Goal: Navigation & Orientation: Understand site structure

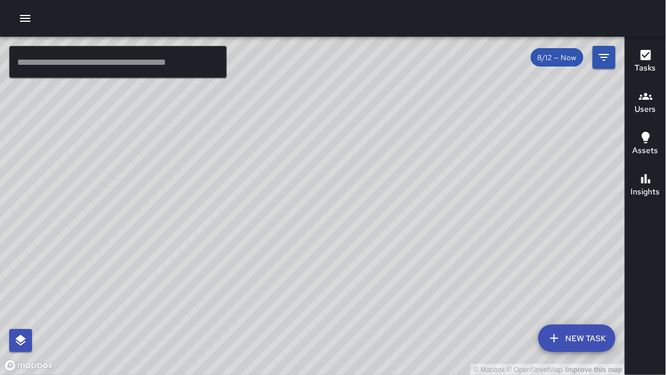
click at [263, 315] on div "© Mapbox © OpenStreetMap Improve this map" at bounding box center [313, 206] width 626 height 339
click at [334, 312] on div "© Mapbox © OpenStreetMap Improve this map" at bounding box center [313, 206] width 626 height 339
drag, startPoint x: 298, startPoint y: 327, endPoint x: 356, endPoint y: 158, distance: 178.9
click at [356, 158] on div "© Mapbox © OpenStreetMap Improve this map" at bounding box center [313, 206] width 626 height 339
drag, startPoint x: 211, startPoint y: 118, endPoint x: 337, endPoint y: 221, distance: 162.9
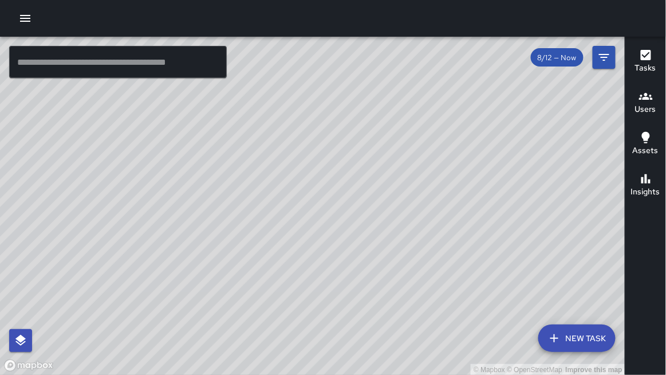
click at [337, 221] on div "© Mapbox © OpenStreetMap Improve this map" at bounding box center [313, 206] width 626 height 339
drag, startPoint x: 404, startPoint y: 214, endPoint x: 387, endPoint y: 284, distance: 72.4
click at [387, 284] on div "© Mapbox © OpenStreetMap Improve this map" at bounding box center [313, 206] width 626 height 339
drag, startPoint x: 283, startPoint y: 58, endPoint x: 246, endPoint y: 61, distance: 36.8
click at [242, 62] on div "© Mapbox © OpenStreetMap Improve this map" at bounding box center [313, 206] width 626 height 339
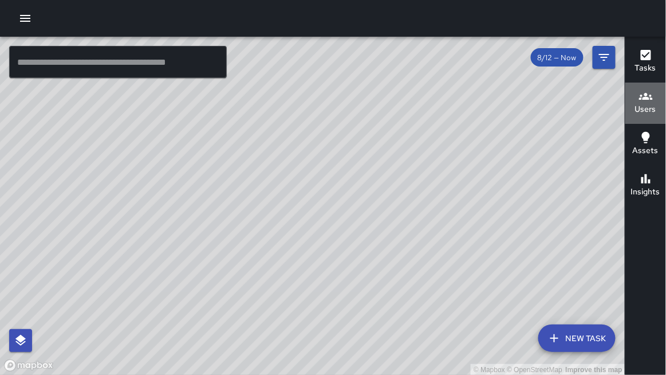
click at [637, 105] on h6 "Users" at bounding box center [646, 109] width 21 height 13
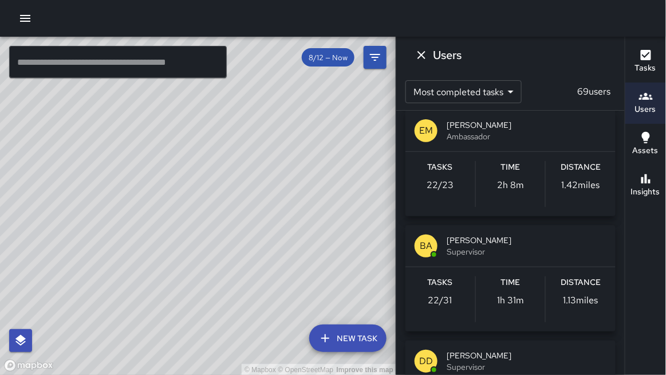
scroll to position [1045, 0]
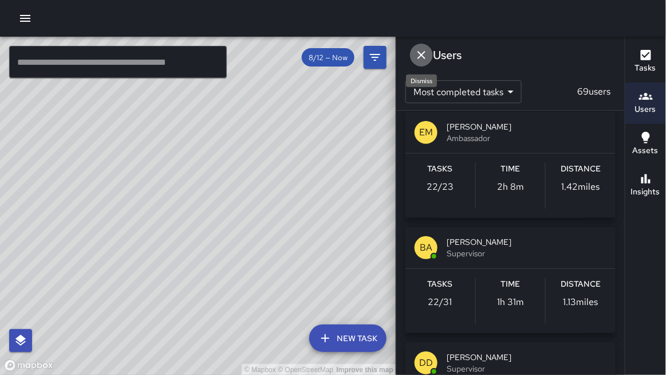
click at [417, 52] on icon "Dismiss" at bounding box center [422, 55] width 14 height 14
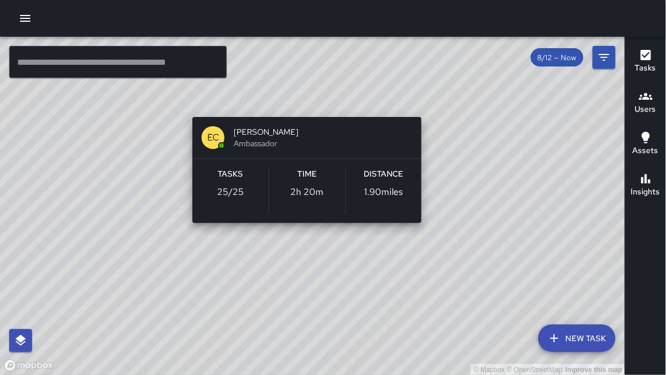
scroll to position [929, 0]
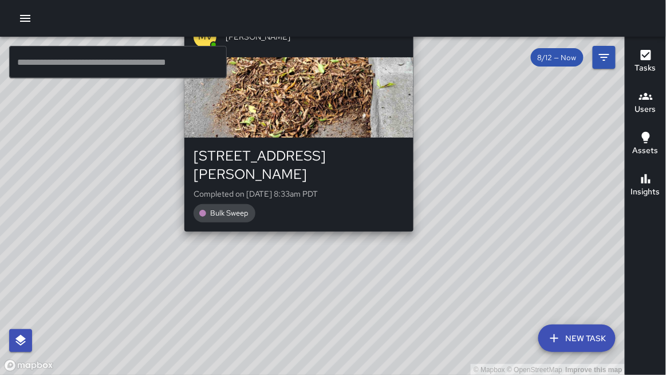
drag, startPoint x: 457, startPoint y: 161, endPoint x: 433, endPoint y: 219, distance: 62.9
click at [422, 219] on div "© Mapbox © OpenStreetMap Improve this map [PERSON_NAME] [STREET_ADDRESS][PERSON…" at bounding box center [313, 206] width 626 height 339
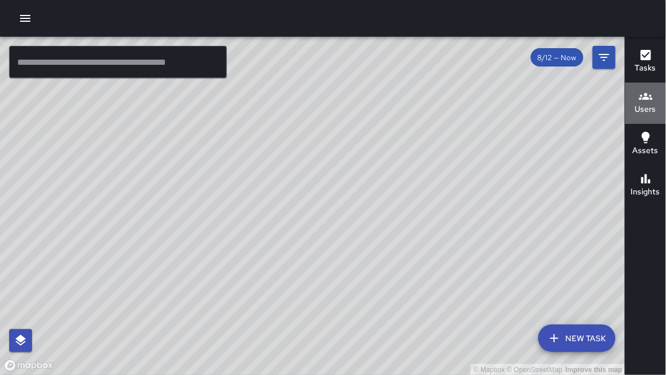
click at [641, 112] on h6 "Users" at bounding box center [646, 109] width 21 height 13
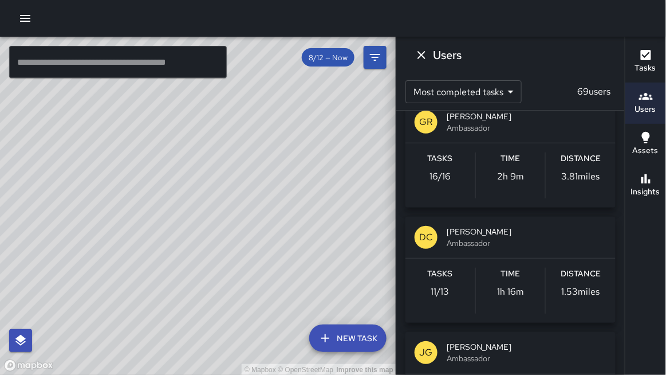
scroll to position [1521, 0]
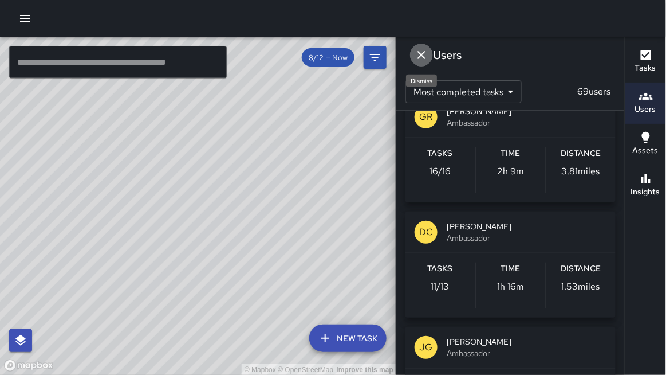
click at [421, 53] on icon "Dismiss" at bounding box center [422, 55] width 14 height 14
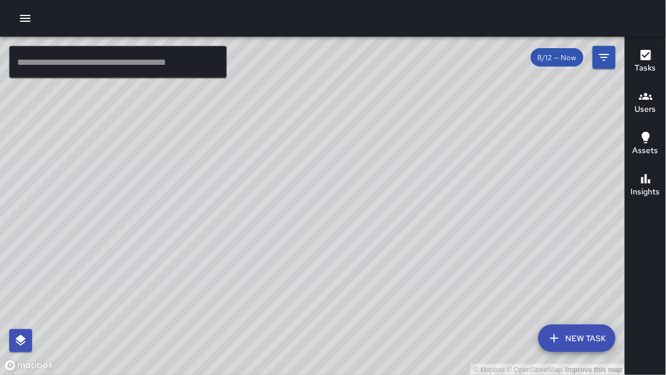
scroll to position [1406, 0]
